Goal: Task Accomplishment & Management: Manage account settings

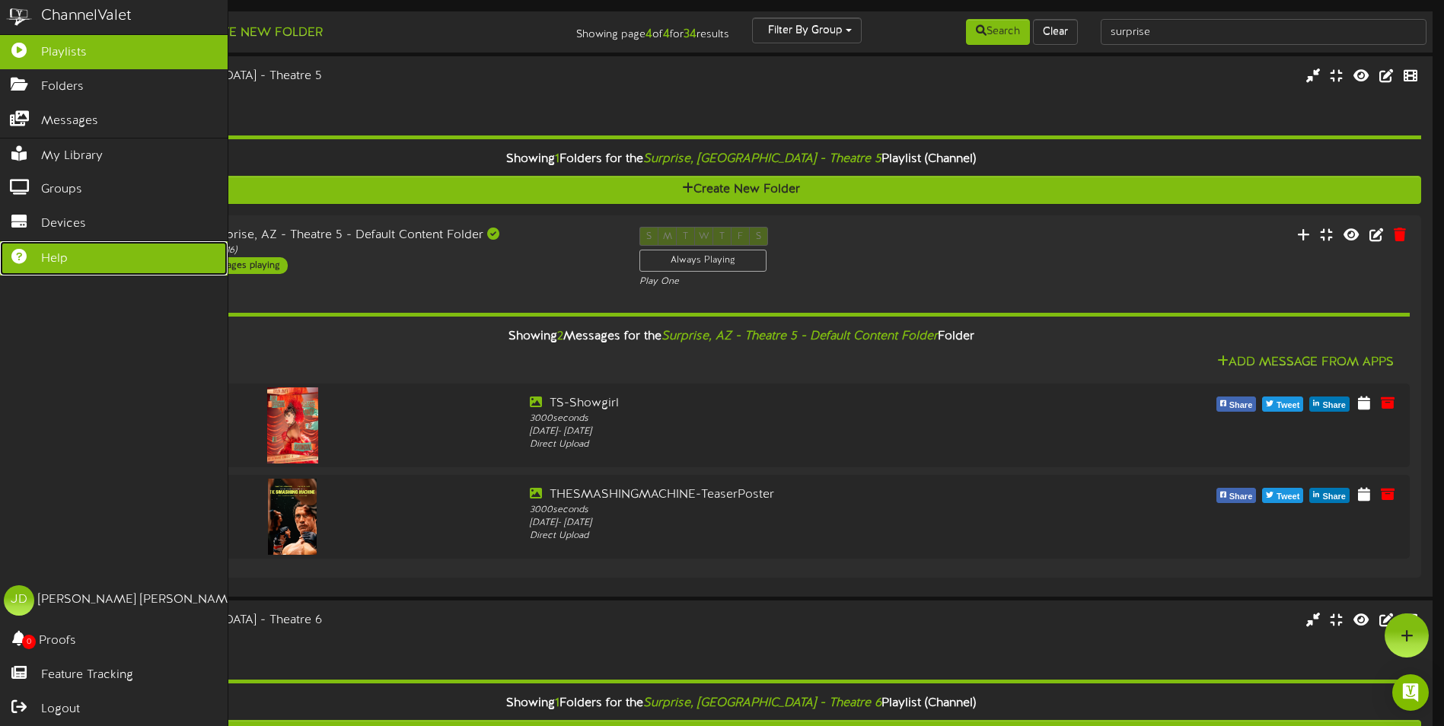
click at [62, 250] on span "Help" at bounding box center [54, 259] width 27 height 18
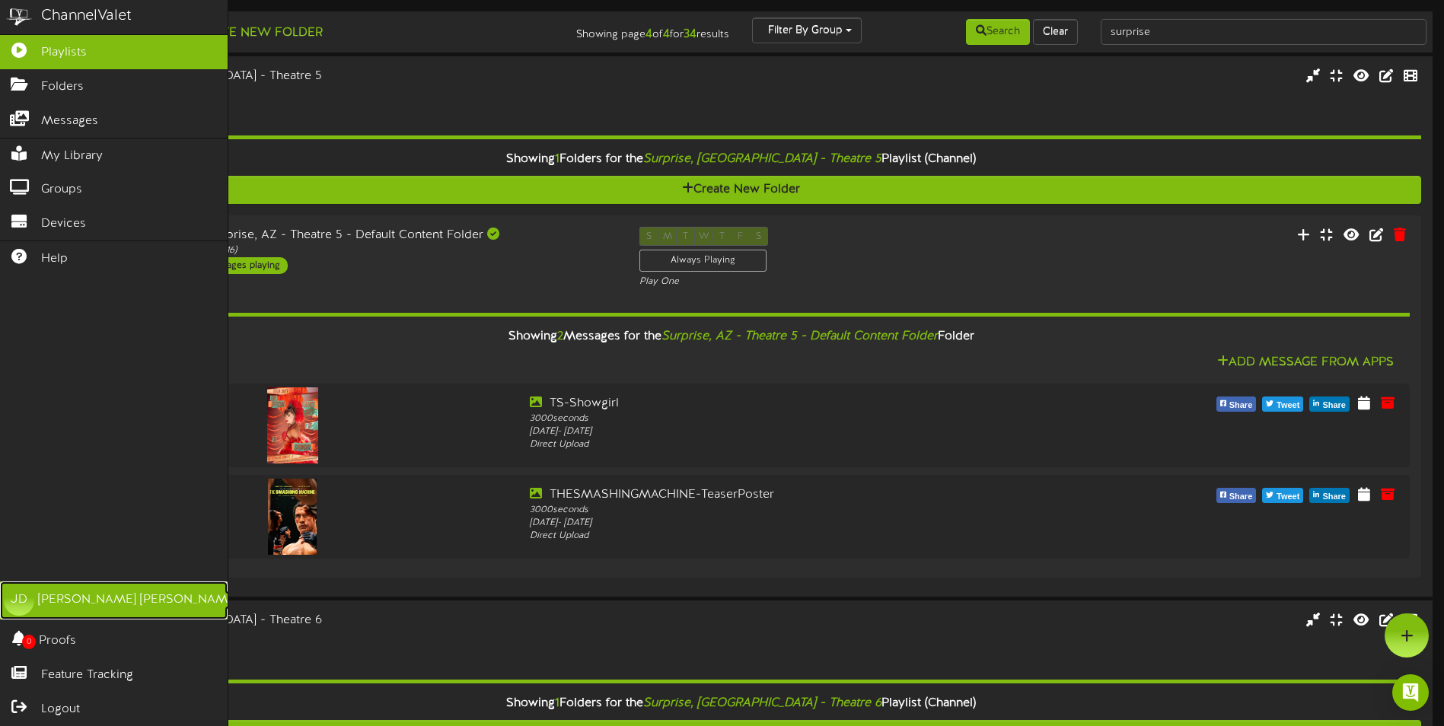
click at [51, 602] on div "[PERSON_NAME]" at bounding box center [138, 600] width 200 height 18
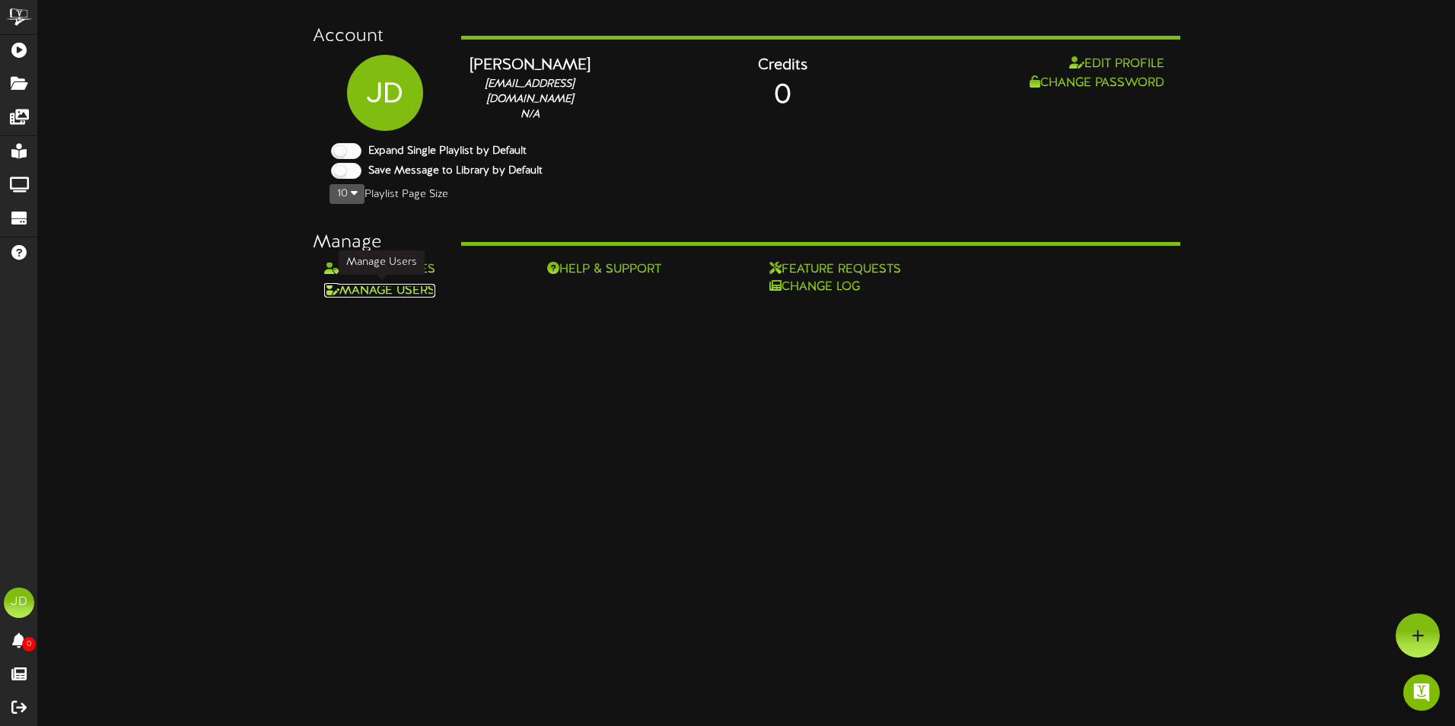
click at [398, 286] on link "Manage Users" at bounding box center [379, 291] width 111 height 14
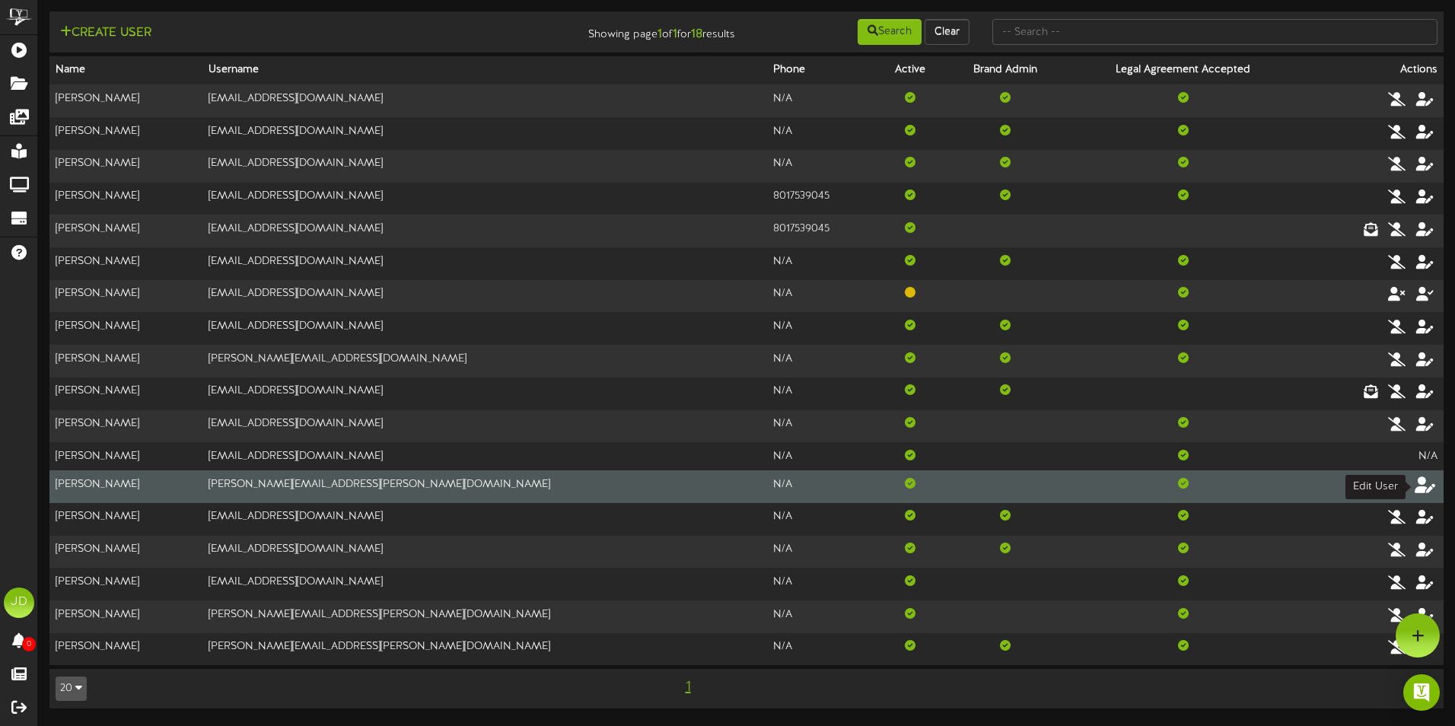
click at [1426, 488] on icon at bounding box center [1425, 484] width 21 height 17
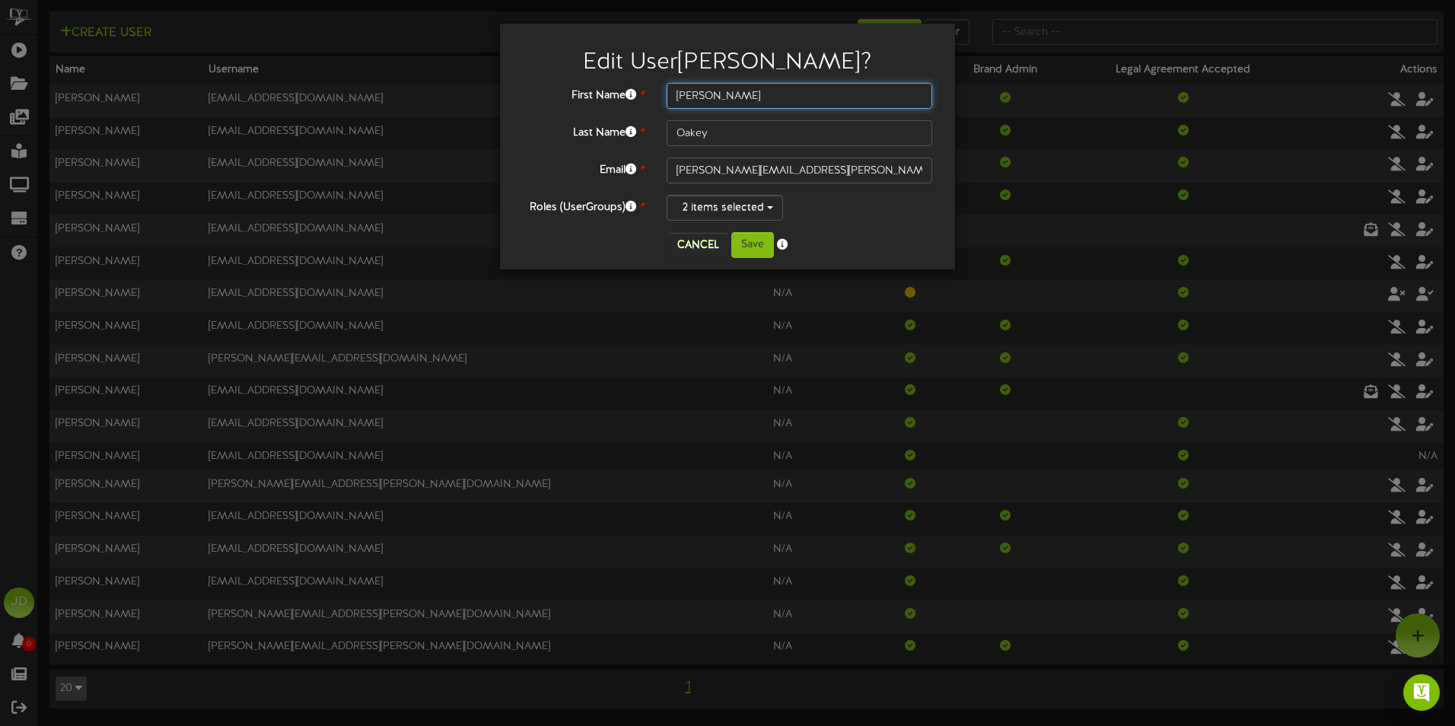
drag, startPoint x: 725, startPoint y: 94, endPoint x: 568, endPoint y: 93, distance: 156.8
click at [592, 93] on div "First Name * [PERSON_NAME]" at bounding box center [727, 96] width 432 height 26
type input "[PERSON_NAME]"
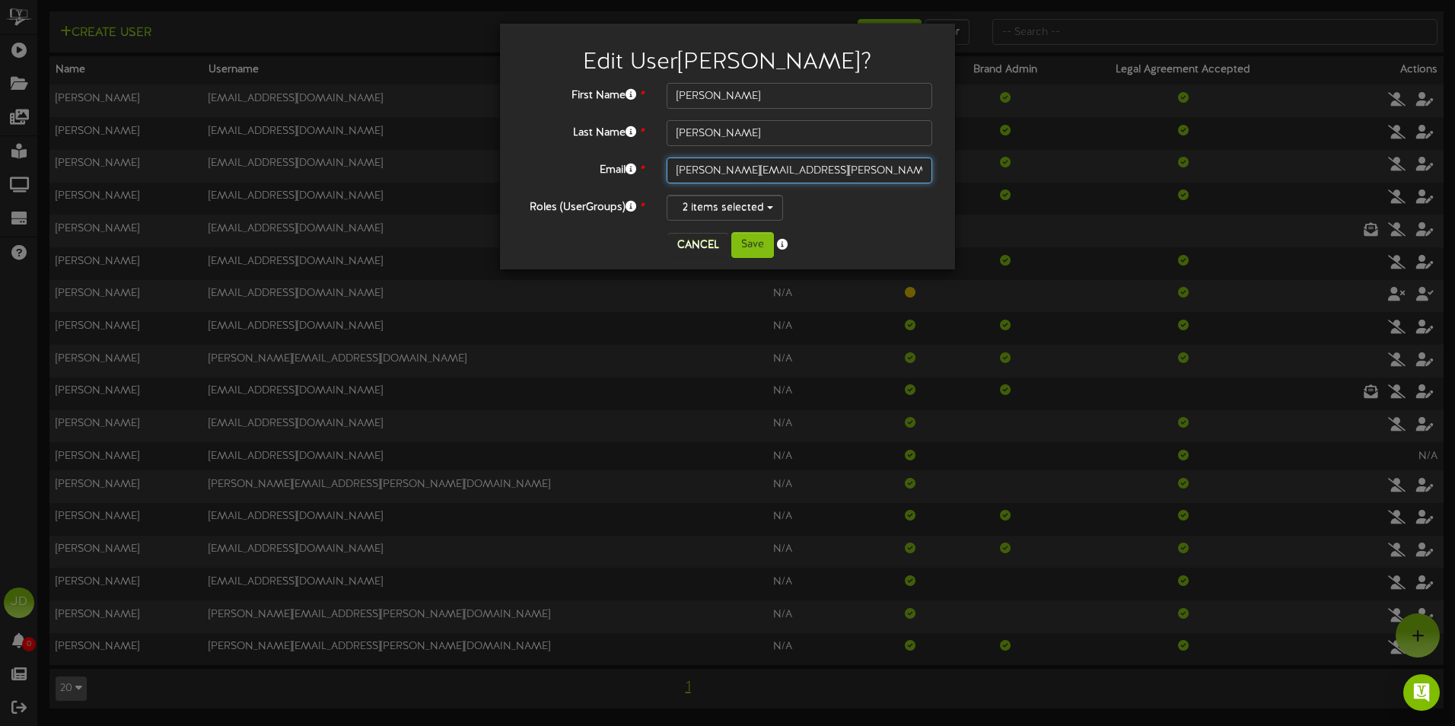
click at [734, 168] on input "[PERSON_NAME][EMAIL_ADDRESS][PERSON_NAME][DOMAIN_NAME]" at bounding box center [800, 171] width 266 height 26
type input "[PERSON_NAME][EMAIL_ADDRESS][PERSON_NAME][DOMAIN_NAME]"
click at [742, 247] on button "Save" at bounding box center [752, 245] width 43 height 26
